Goal: Task Accomplishment & Management: Use online tool/utility

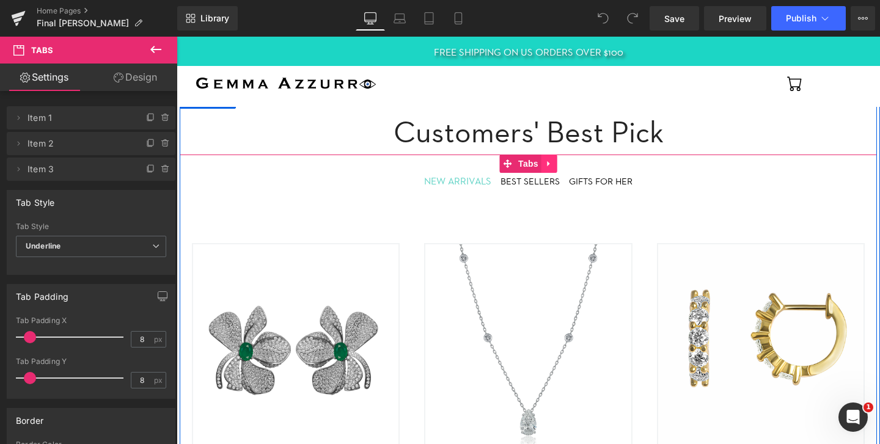
click at [547, 164] on icon at bounding box center [549, 163] width 9 height 9
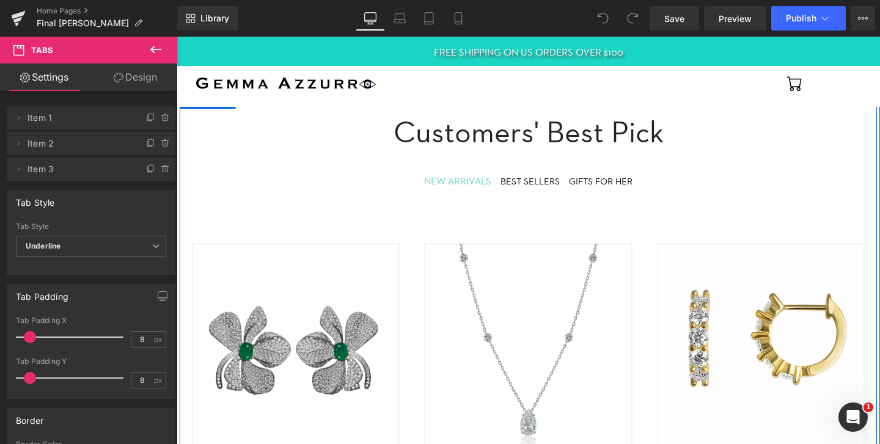
click at [334, 130] on h2 "Customers' Best Pick" at bounding box center [529, 132] width 698 height 46
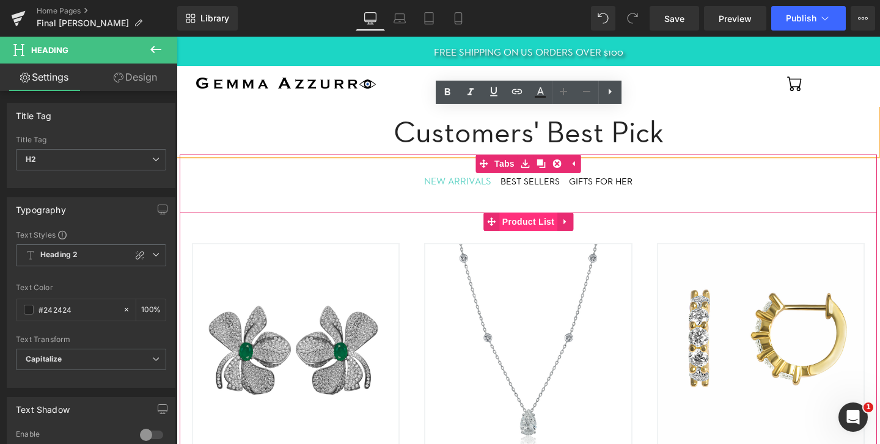
click at [518, 225] on span "Product List" at bounding box center [528, 222] width 58 height 18
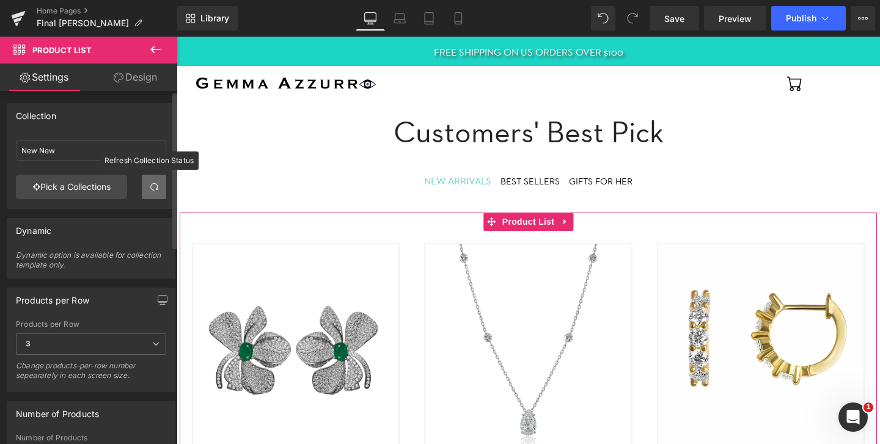
click at [149, 186] on span at bounding box center [154, 187] width 10 height 10
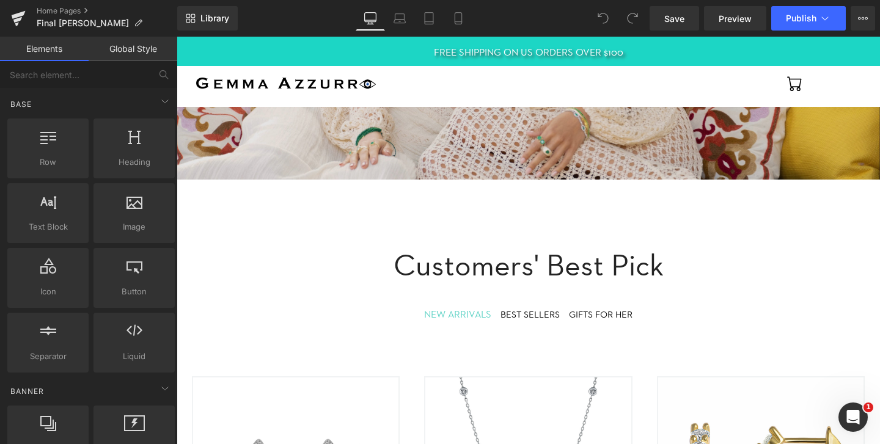
scroll to position [504, 0]
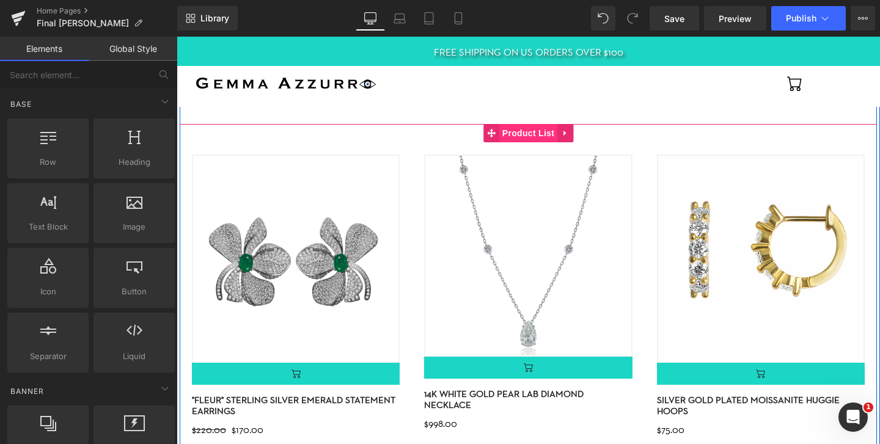
click at [528, 132] on span "Product List" at bounding box center [528, 133] width 58 height 18
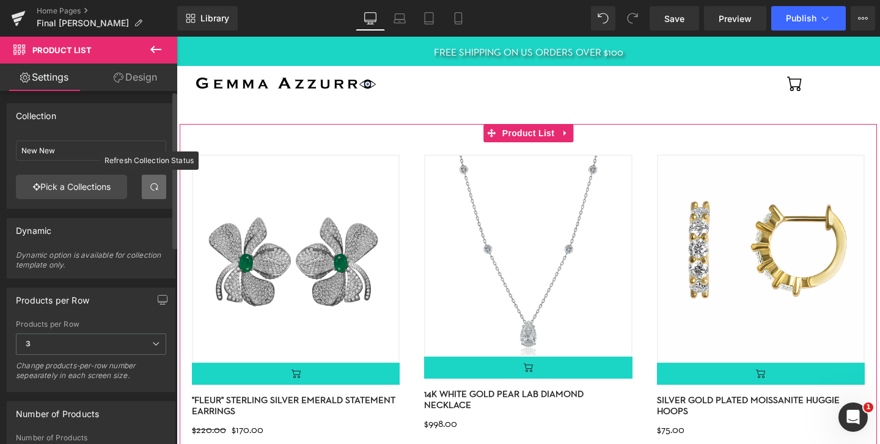
click at [149, 185] on span at bounding box center [154, 187] width 10 height 10
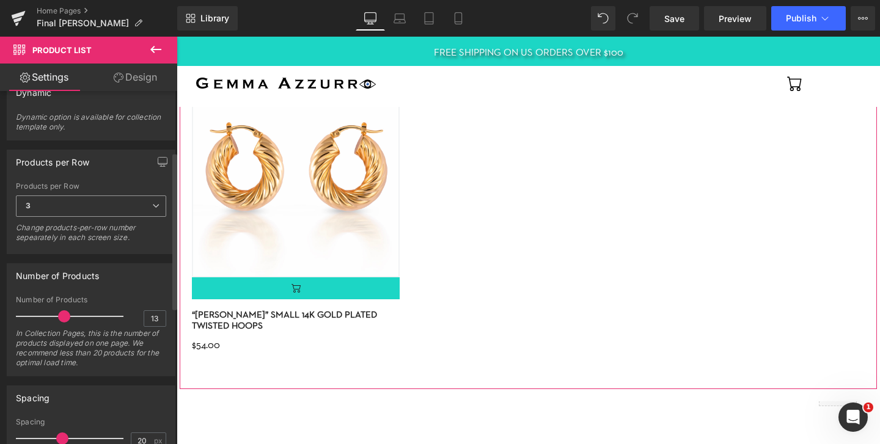
scroll to position [139, 0]
click at [65, 316] on span at bounding box center [67, 315] width 12 height 12
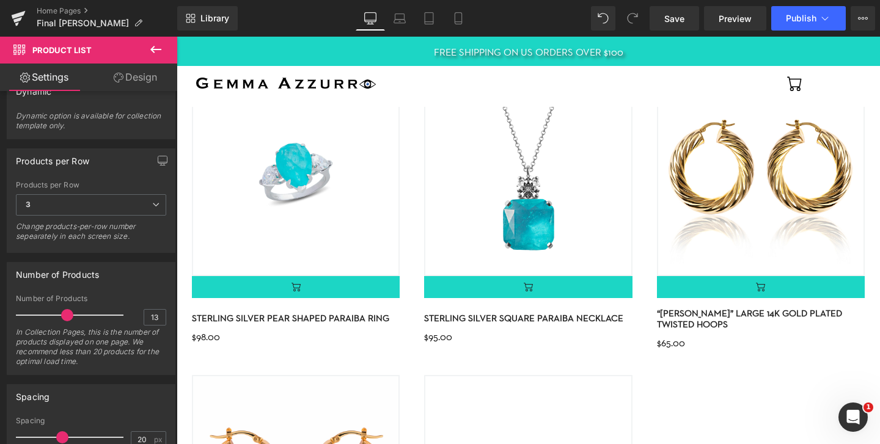
scroll to position [1758, 0]
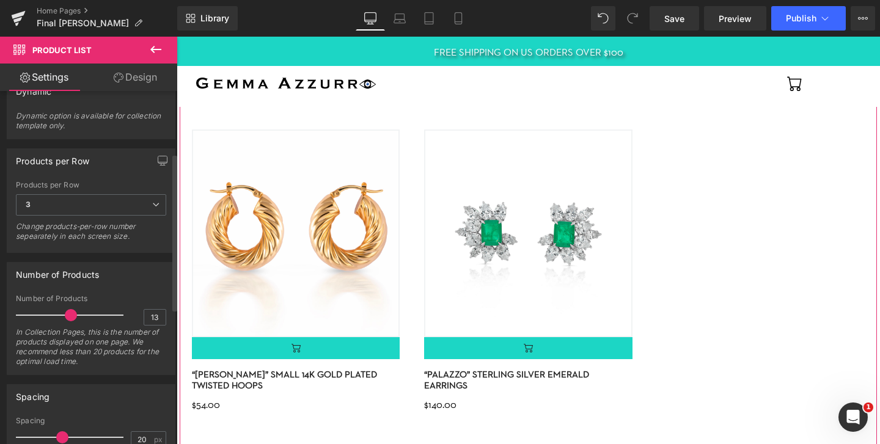
click at [68, 315] on span at bounding box center [71, 315] width 12 height 12
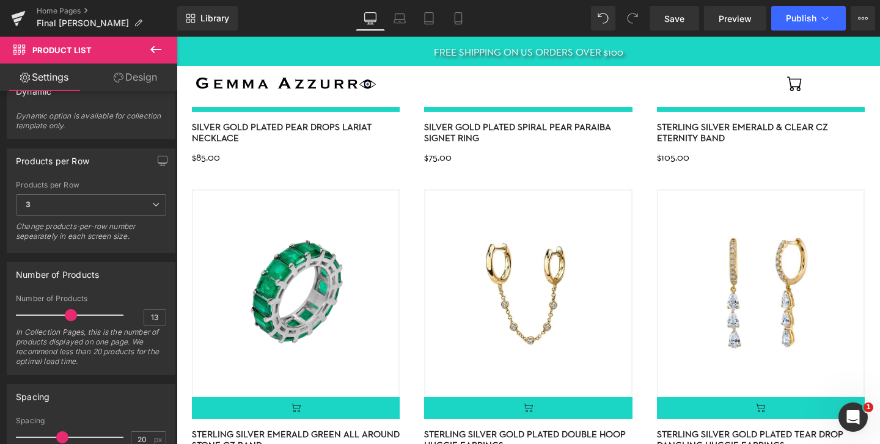
scroll to position [1087, 0]
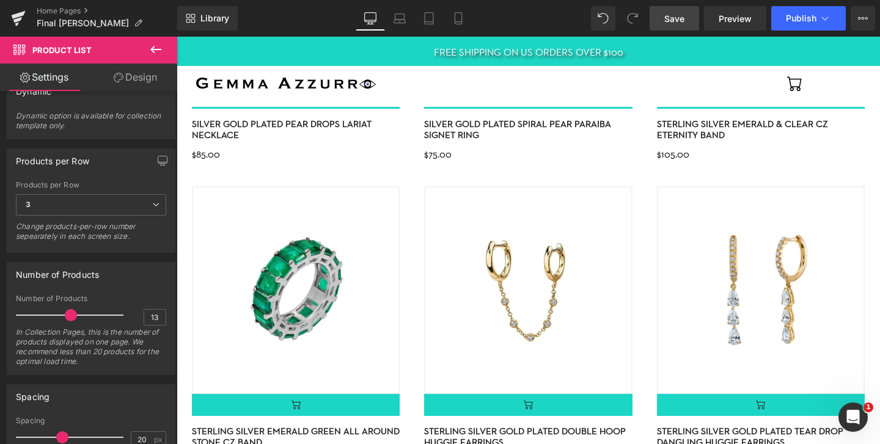
click at [679, 18] on span "Save" at bounding box center [675, 18] width 20 height 13
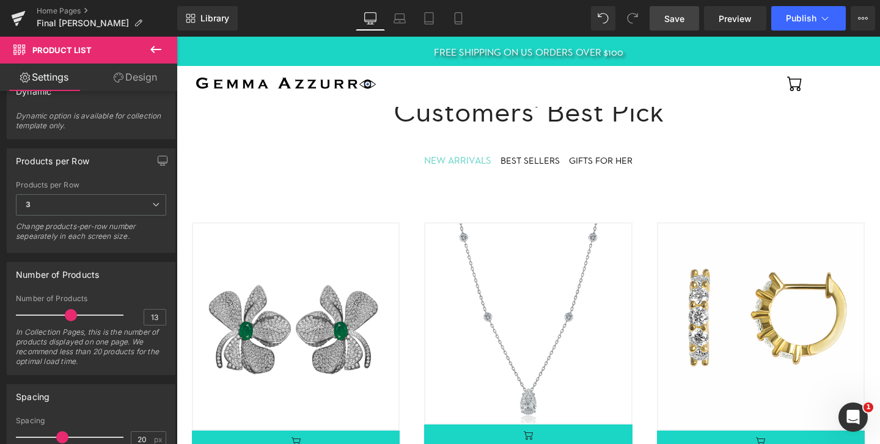
scroll to position [436, 0]
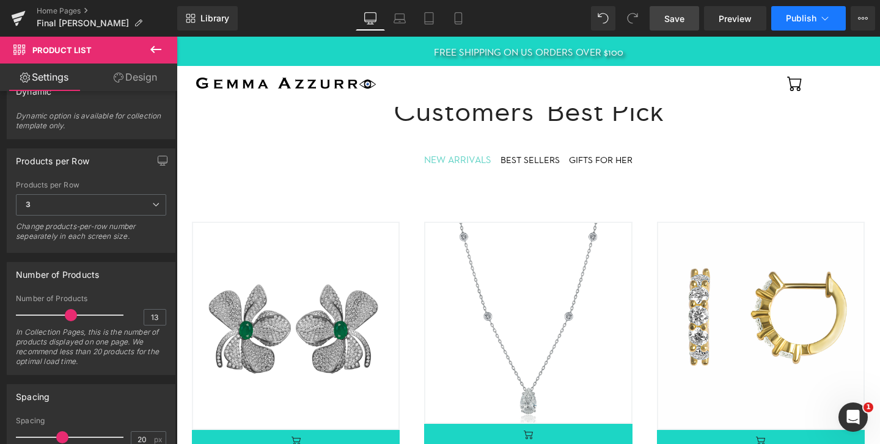
click at [810, 19] on span "Publish" at bounding box center [801, 18] width 31 height 10
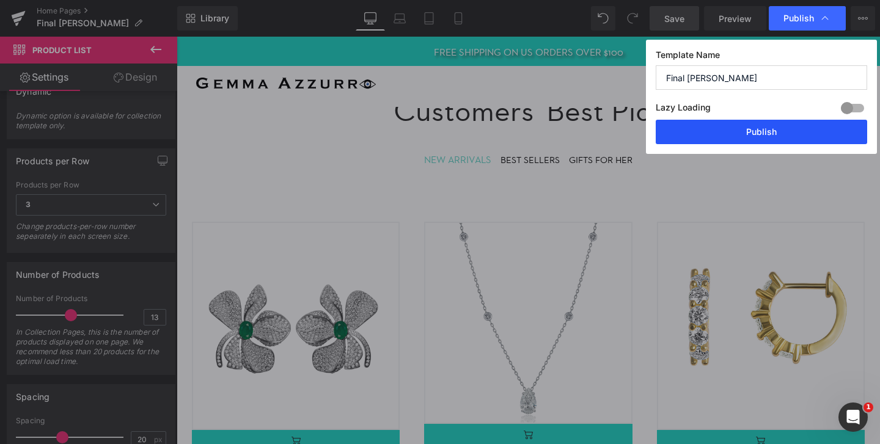
click at [785, 129] on button "Publish" at bounding box center [762, 132] width 212 height 24
